Goal: Information Seeking & Learning: Learn about a topic

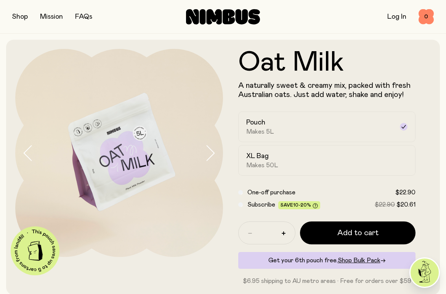
scroll to position [15, 0]
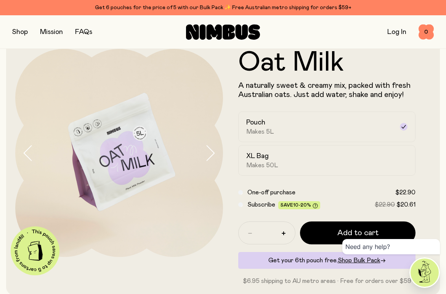
click at [214, 154] on icon "button" at bounding box center [210, 153] width 11 height 16
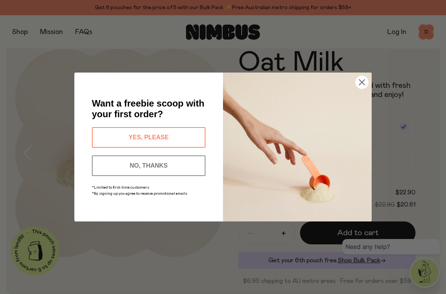
click at [361, 79] on circle "Close dialog" at bounding box center [362, 82] width 13 height 13
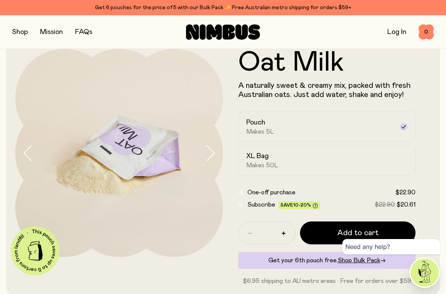
click at [18, 33] on button "button" at bounding box center [20, 32] width 16 height 11
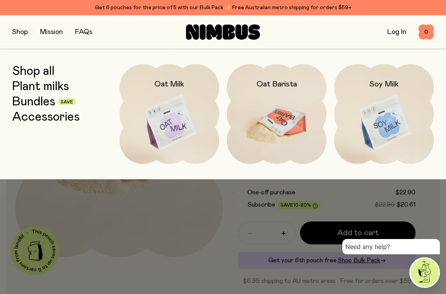
click at [257, 117] on img at bounding box center [277, 122] width 100 height 117
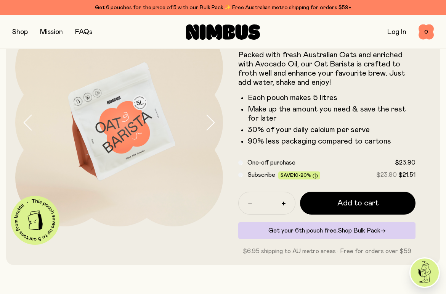
scroll to position [59, 0]
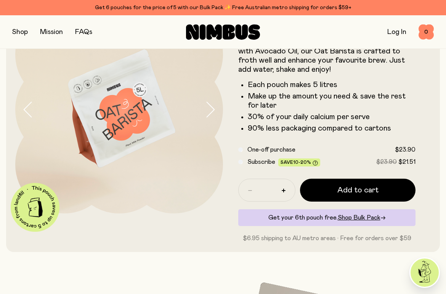
click at [211, 110] on icon "button" at bounding box center [210, 109] width 11 height 16
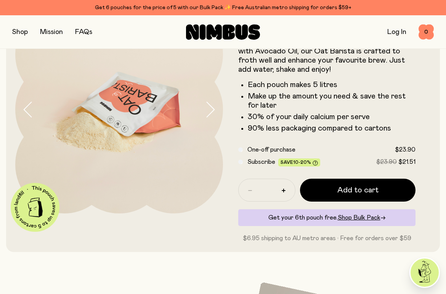
click at [211, 110] on icon "button" at bounding box center [210, 109] width 11 height 16
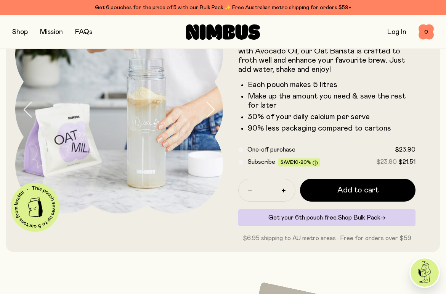
click at [211, 110] on icon "button" at bounding box center [210, 109] width 11 height 16
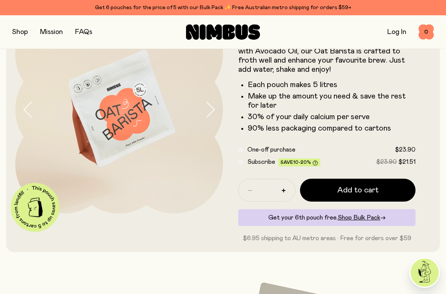
click at [211, 110] on icon "button" at bounding box center [210, 109] width 11 height 16
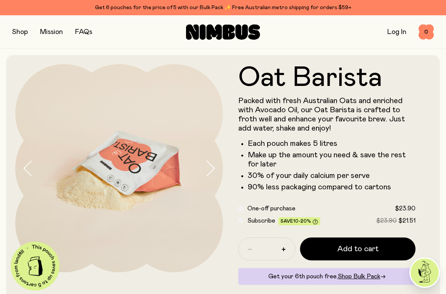
scroll to position [0, 0]
click at [83, 31] on link "FAQs" at bounding box center [83, 32] width 17 height 7
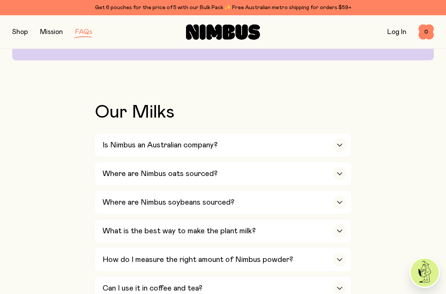
scroll to position [248, 0]
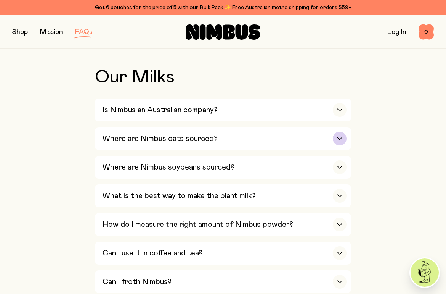
click at [338, 137] on icon "button" at bounding box center [340, 138] width 6 height 3
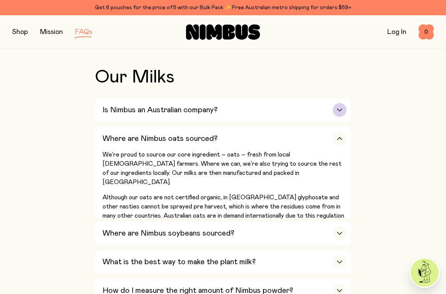
click at [339, 106] on div "button" at bounding box center [340, 110] width 14 height 14
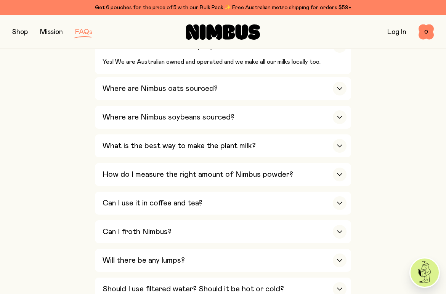
scroll to position [312, 0]
click at [342, 196] on div "button" at bounding box center [340, 203] width 14 height 14
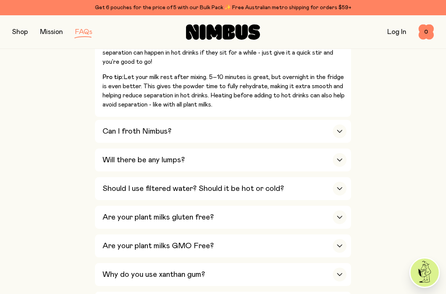
scroll to position [544, 0]
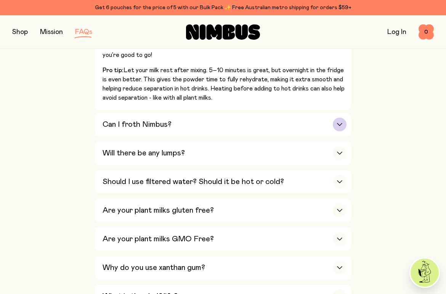
click at [341, 123] on icon "button" at bounding box center [340, 124] width 6 height 3
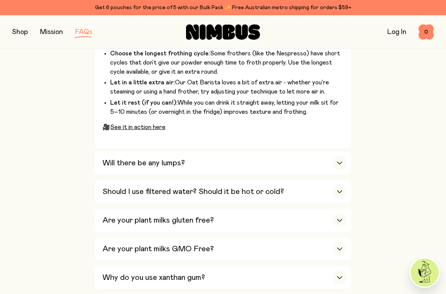
scroll to position [606, 0]
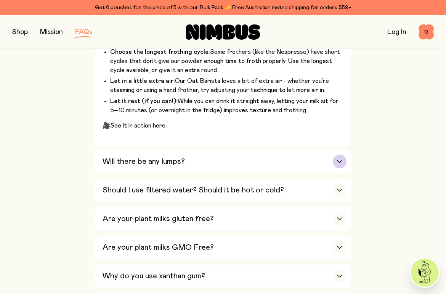
click at [340, 154] on div "button" at bounding box center [340, 161] width 14 height 14
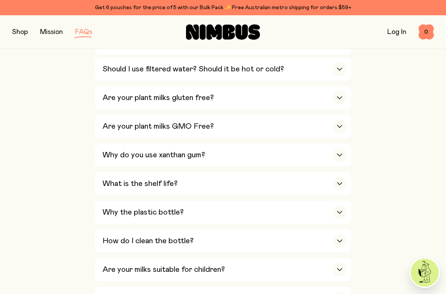
scroll to position [618, 0]
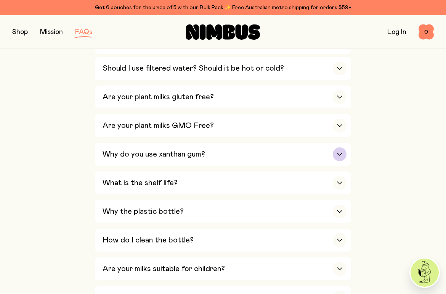
click at [341, 153] on icon "button" at bounding box center [340, 154] width 6 height 3
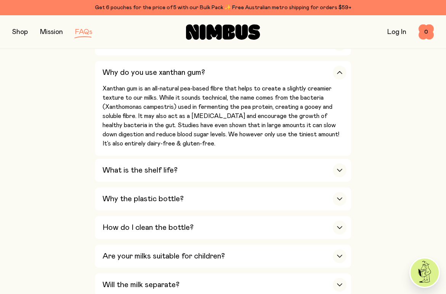
scroll to position [604, 0]
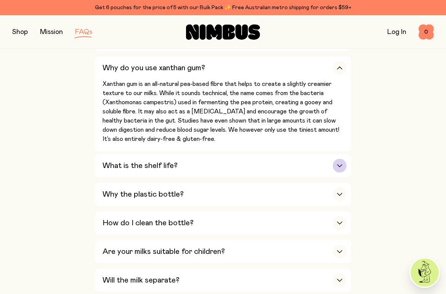
click at [339, 164] on icon "button" at bounding box center [340, 165] width 6 height 3
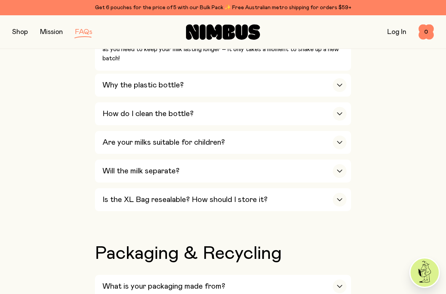
scroll to position [745, 0]
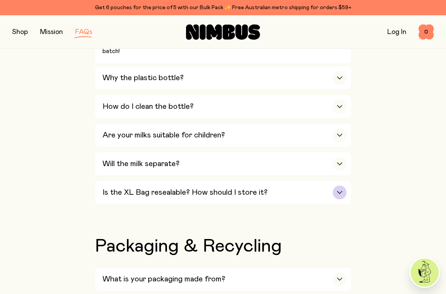
click at [342, 191] on icon "button" at bounding box center [340, 192] width 6 height 3
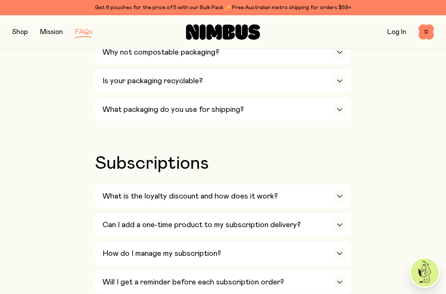
scroll to position [949, 0]
